Goal: Task Accomplishment & Management: Use online tool/utility

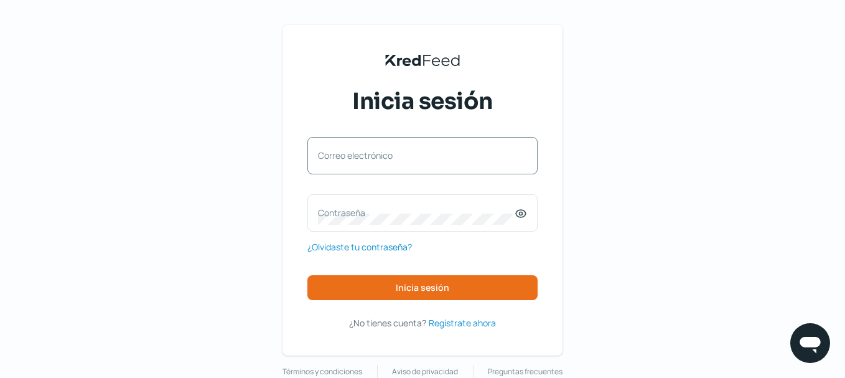
click at [352, 154] on label "Correo electrónico" at bounding box center [416, 155] width 197 height 12
click at [352, 156] on input "Correo electrónico" at bounding box center [422, 161] width 209 height 11
type input "sisacontabilidad@soporteindustrial.com"
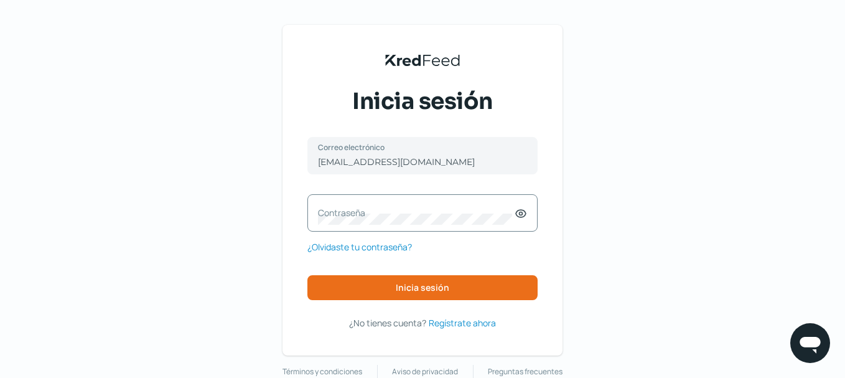
click at [362, 217] on label "Contraseña" at bounding box center [416, 213] width 197 height 12
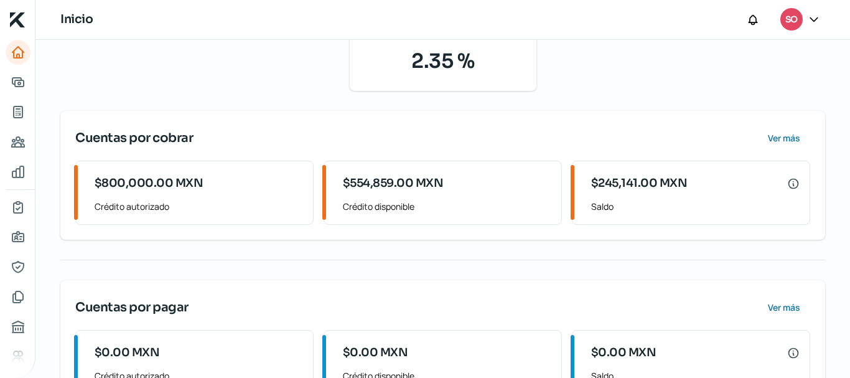
scroll to position [175, 0]
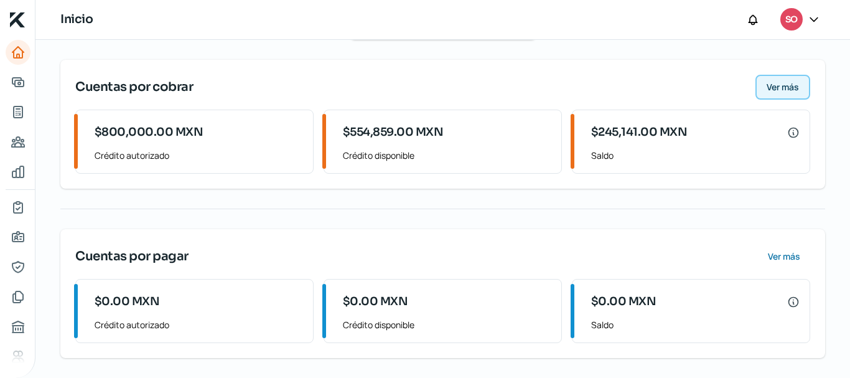
click at [779, 88] on span "Ver más" at bounding box center [782, 87] width 32 height 9
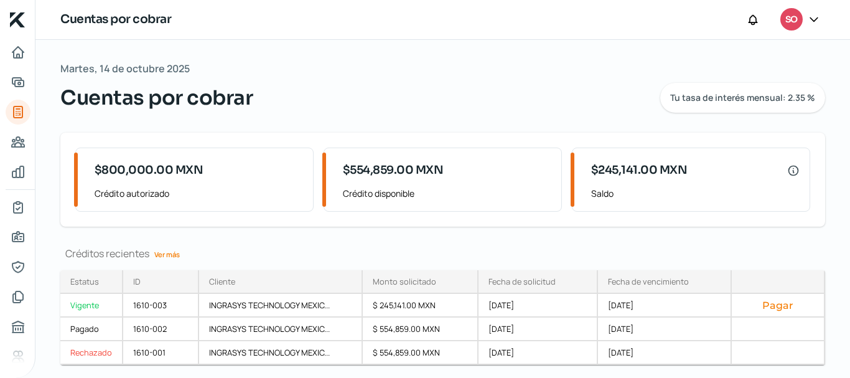
scroll to position [37, 0]
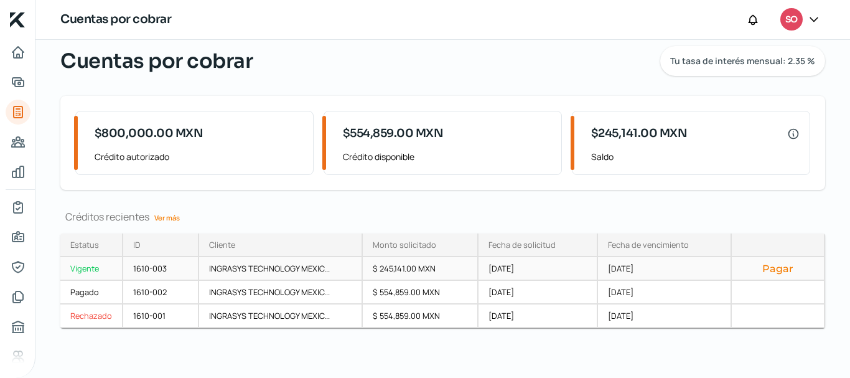
click at [776, 266] on button "Pagar" at bounding box center [778, 268] width 72 height 12
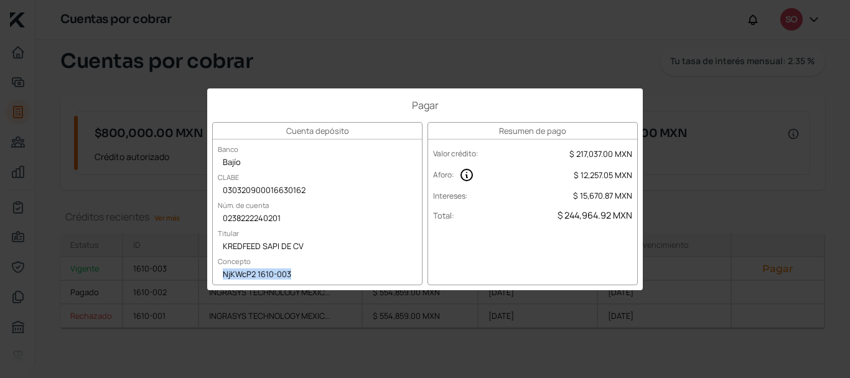
click at [739, 180] on div "Pagar Cuenta depósito Banco Bajío CLABE 030320900016630162 Núm. de cuenta 02382…" at bounding box center [425, 189] width 850 height 378
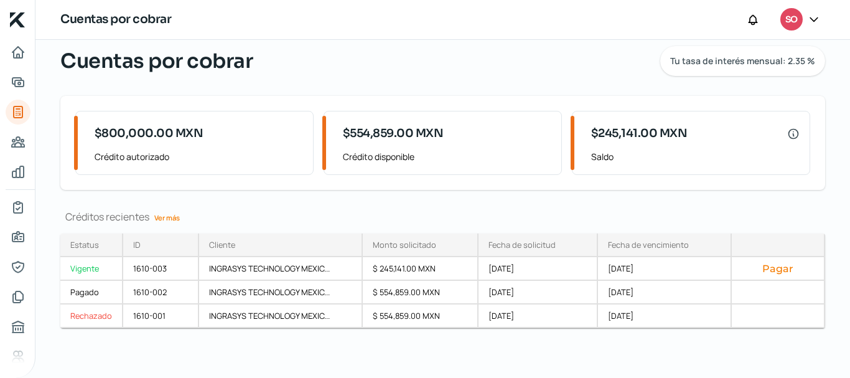
scroll to position [0, 0]
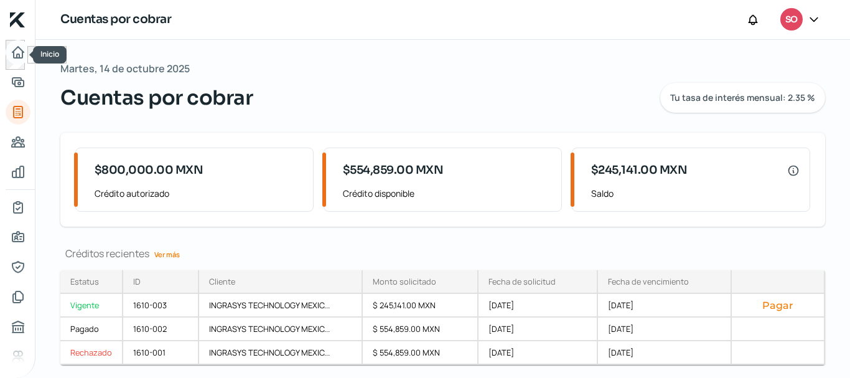
click at [15, 52] on icon "Inicio" at bounding box center [18, 52] width 15 height 15
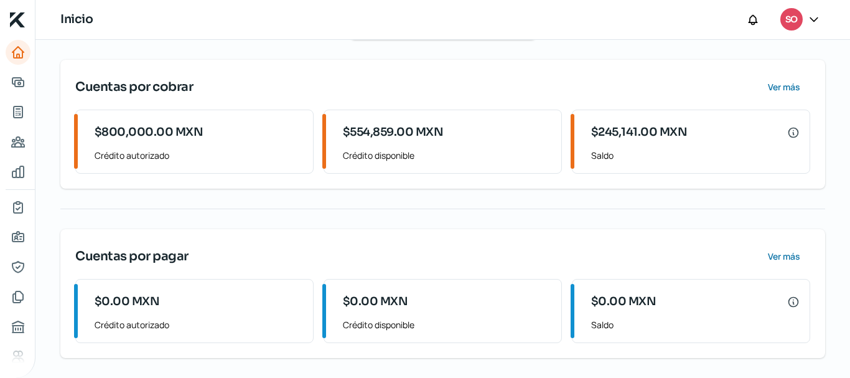
scroll to position [113, 0]
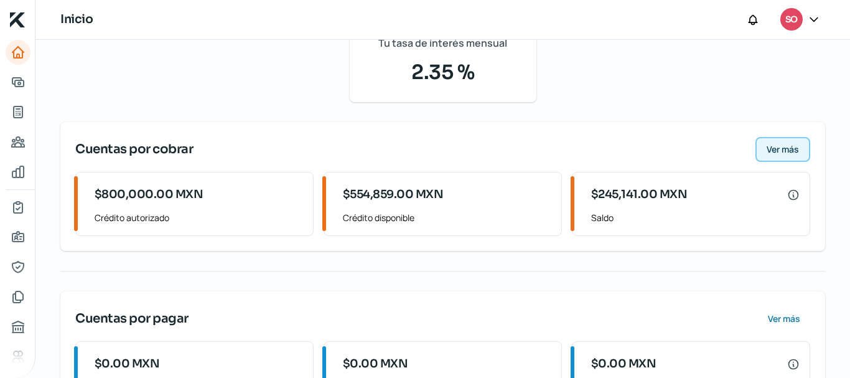
click at [784, 145] on span "Ver más" at bounding box center [782, 149] width 32 height 9
